Goal: Task Accomplishment & Management: Manage account settings

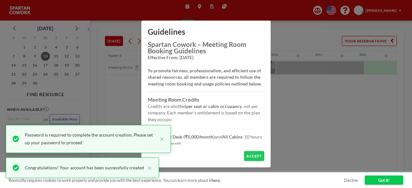
scroll to position [0, 586]
click at [163, 139] on button "×" at bounding box center [160, 138] width 8 height 15
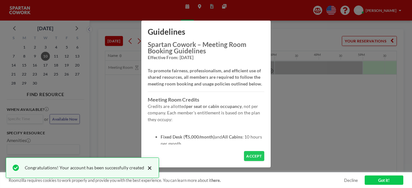
click at [146, 168] on button "×" at bounding box center [148, 168] width 8 height 8
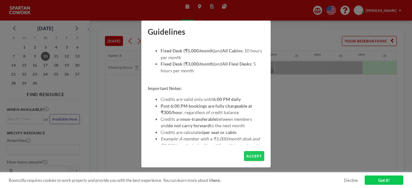
scroll to position [88, 0]
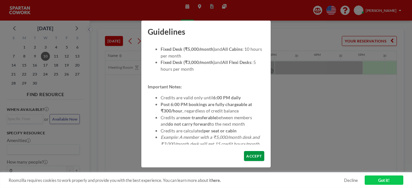
click at [255, 155] on button "ACCEPT" at bounding box center [254, 156] width 20 height 10
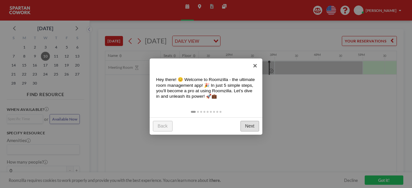
click at [249, 127] on link "Next" at bounding box center [249, 126] width 19 height 11
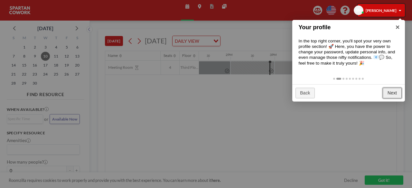
click at [391, 92] on link "Next" at bounding box center [392, 93] width 19 height 11
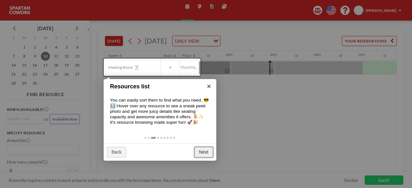
click at [206, 154] on link "Next" at bounding box center [203, 152] width 19 height 11
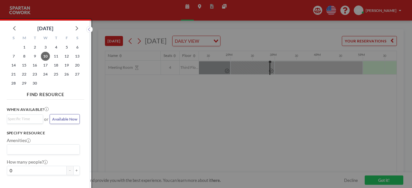
scroll to position [2, 0]
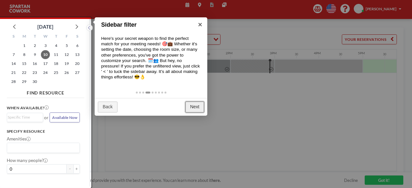
click at [192, 106] on link "Next" at bounding box center [194, 107] width 19 height 11
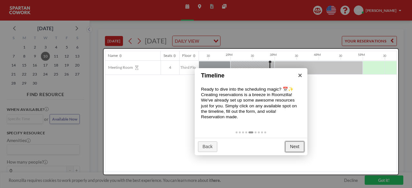
click at [294, 146] on link "Next" at bounding box center [294, 147] width 19 height 11
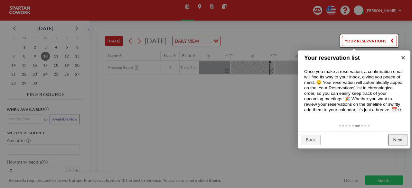
click at [399, 145] on link "Next" at bounding box center [398, 140] width 19 height 11
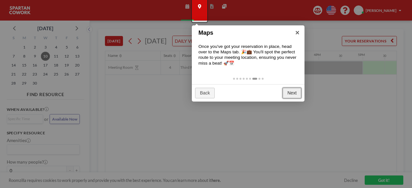
click at [292, 93] on link "Next" at bounding box center [292, 93] width 19 height 11
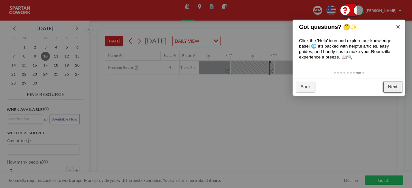
click at [390, 86] on link "Next" at bounding box center [392, 87] width 19 height 11
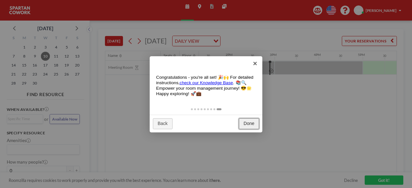
click at [249, 125] on link "Done" at bounding box center [249, 123] width 20 height 11
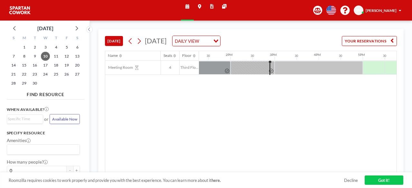
click at [400, 11] on span at bounding box center [400, 11] width 2 height 4
click at [383, 37] on span "Log out" at bounding box center [384, 37] width 13 height 5
